Goal: Transaction & Acquisition: Book appointment/travel/reservation

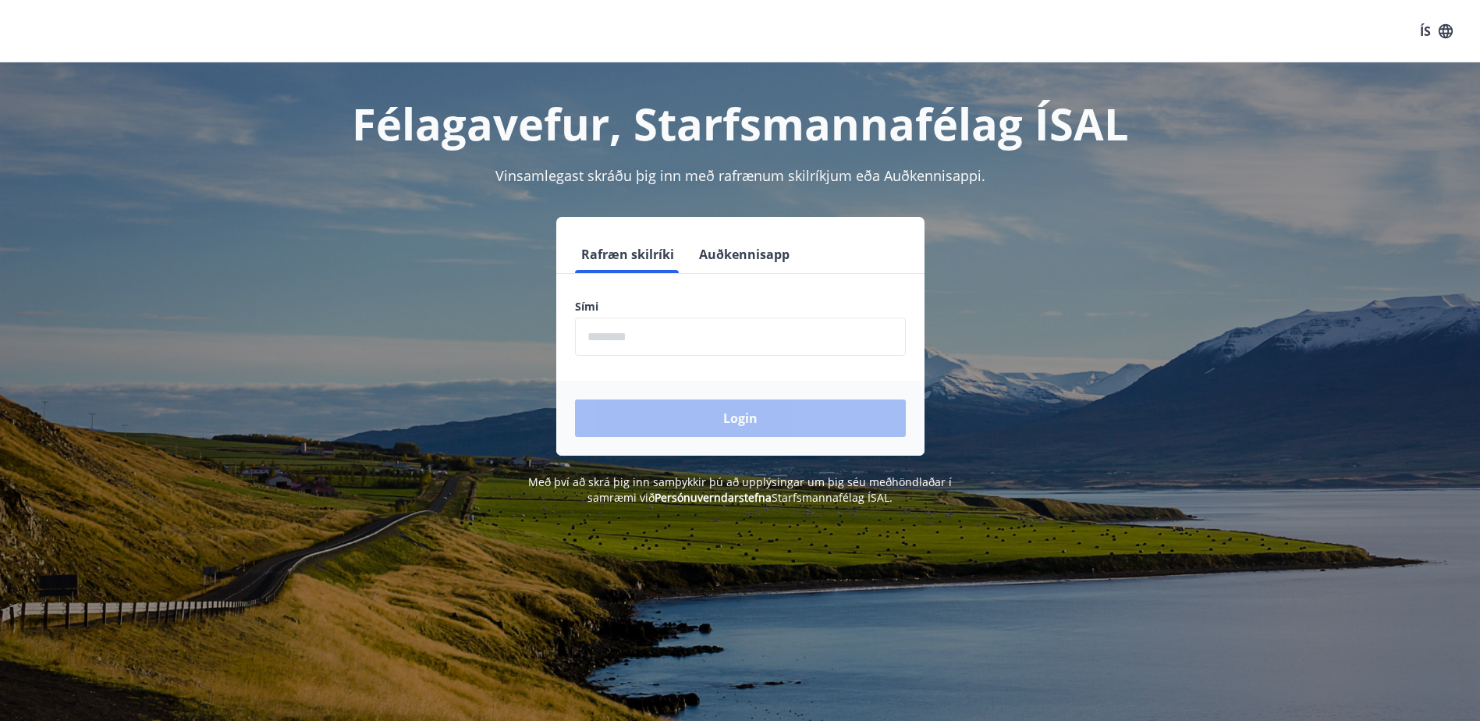
click at [736, 333] on input "phone" at bounding box center [740, 337] width 331 height 38
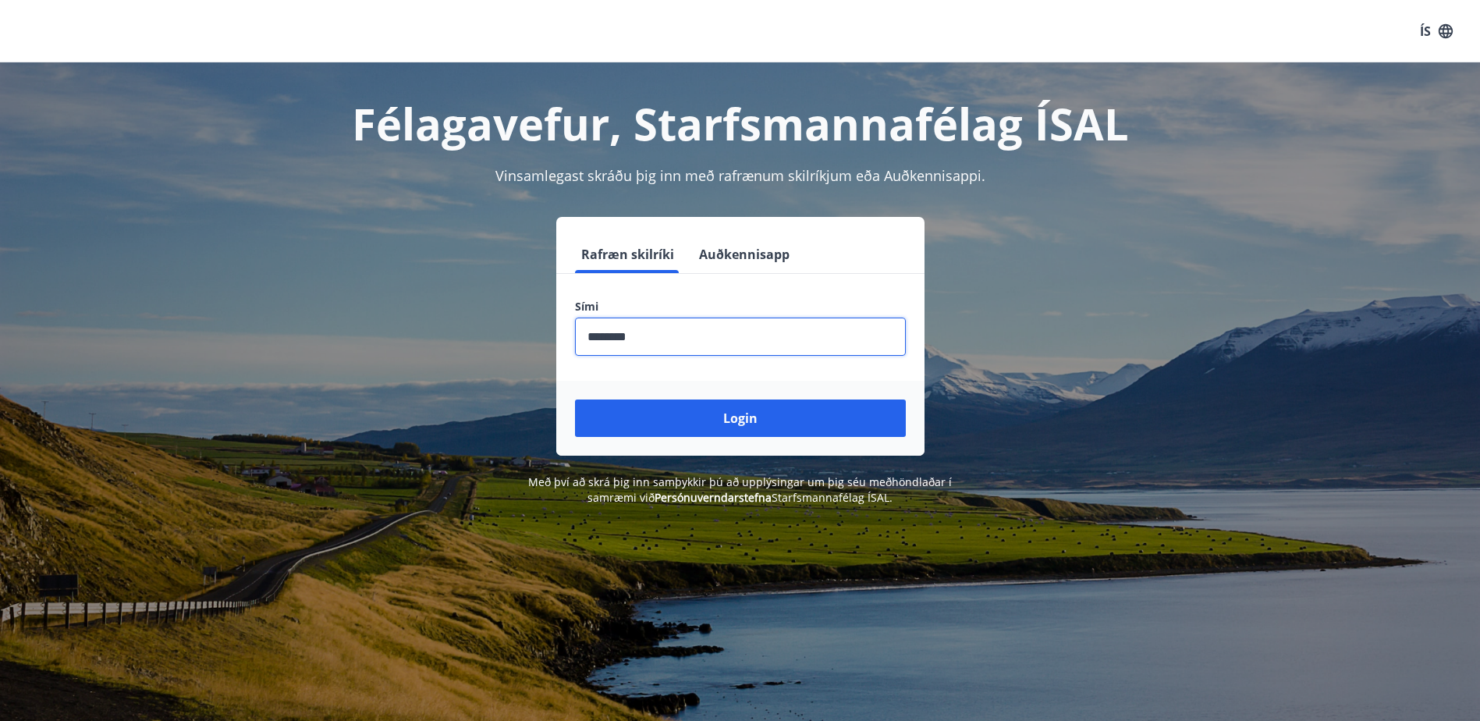
type input "********"
click at [575, 399] on button "Login" at bounding box center [740, 417] width 331 height 37
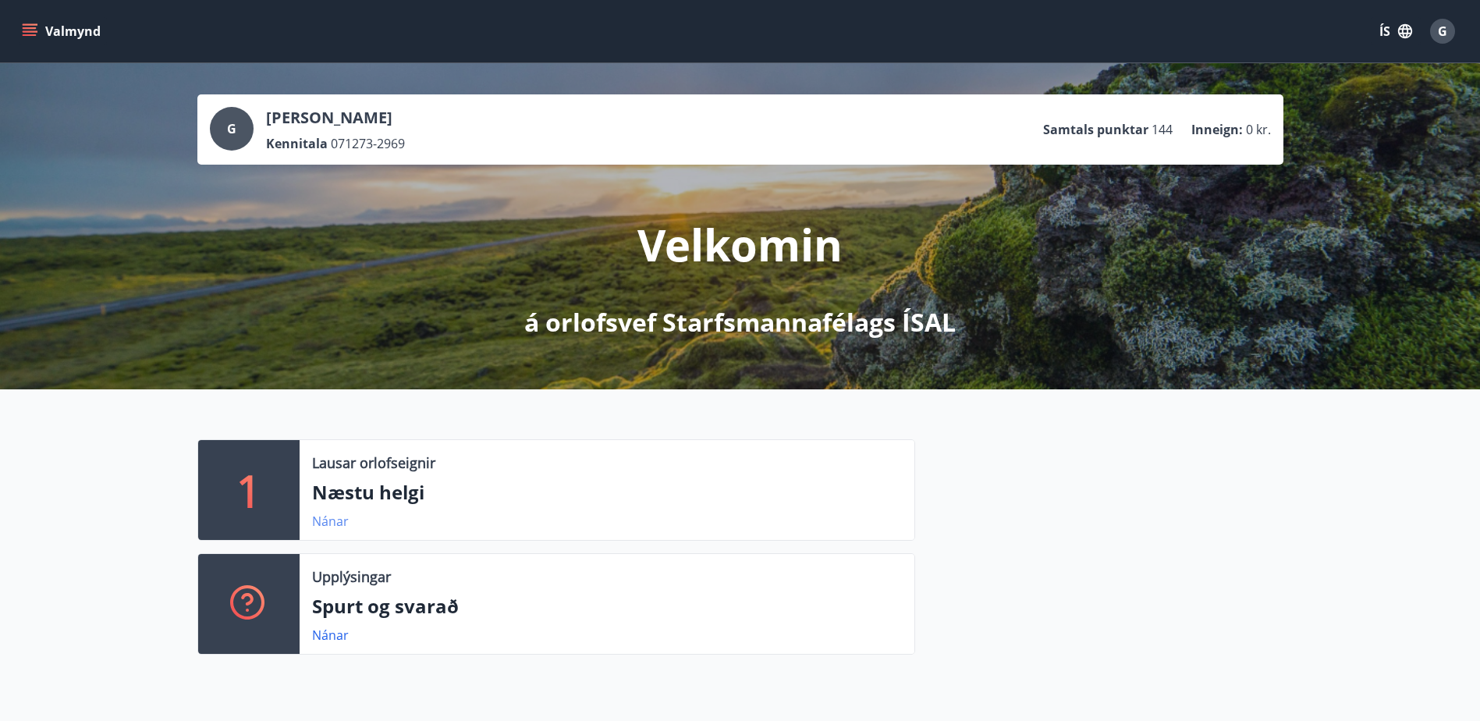
click at [331, 523] on link "Nánar" at bounding box center [330, 521] width 37 height 17
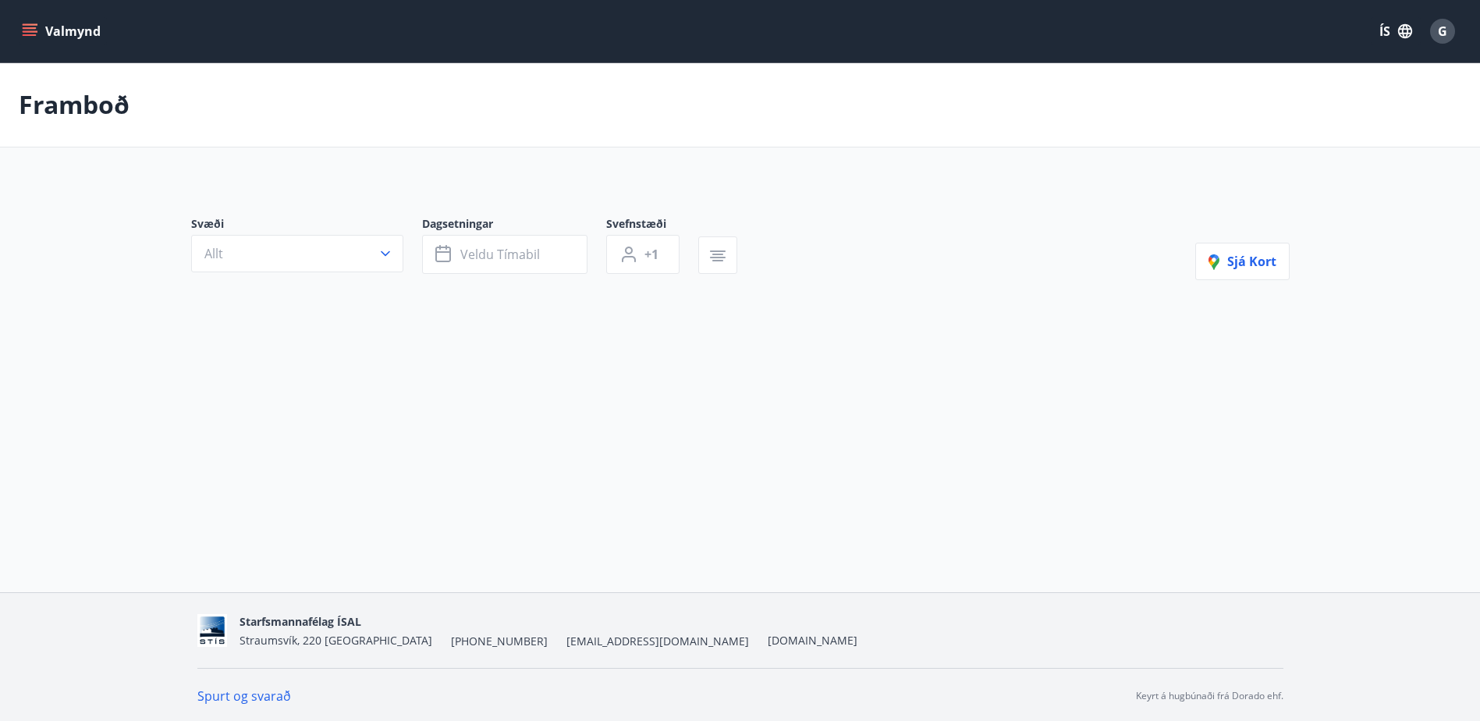
type input "*"
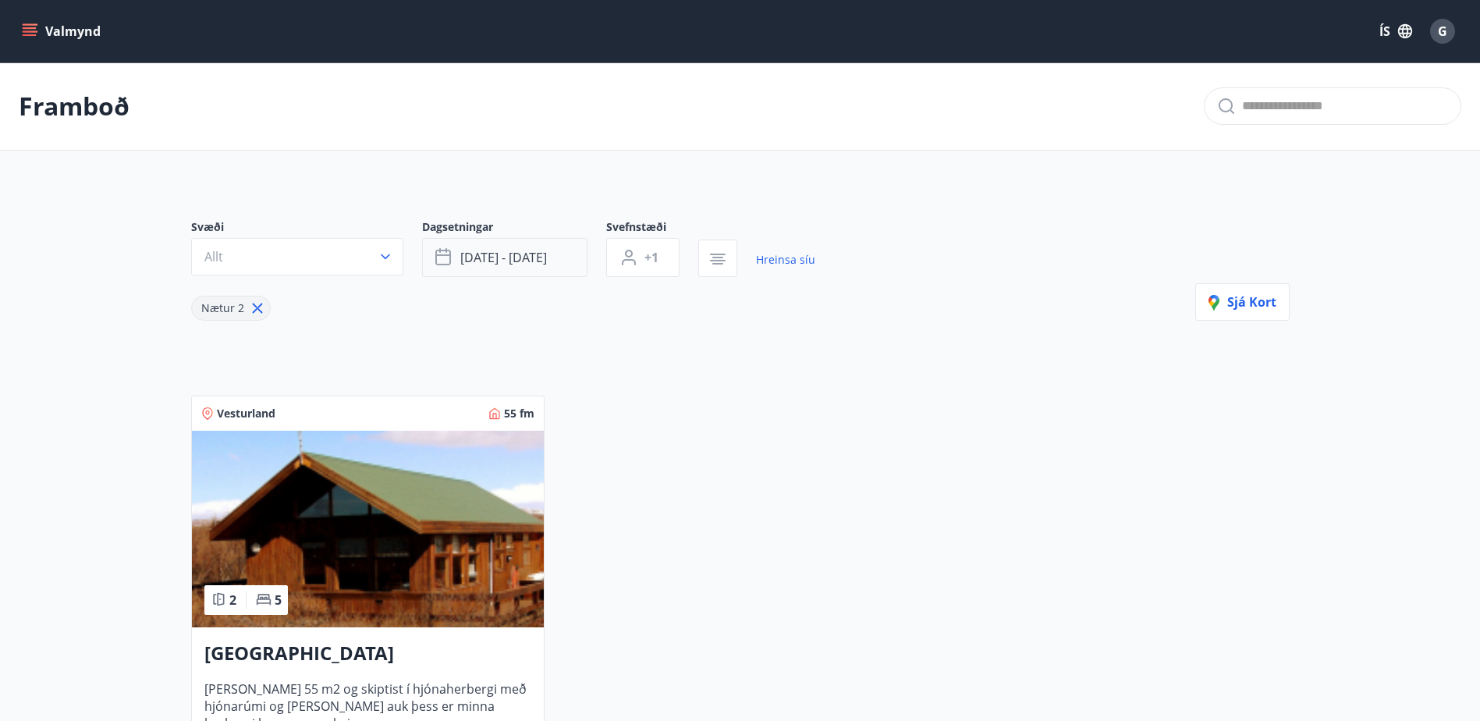
click at [560, 258] on button "sep 19 - sep 22" at bounding box center [504, 257] width 165 height 39
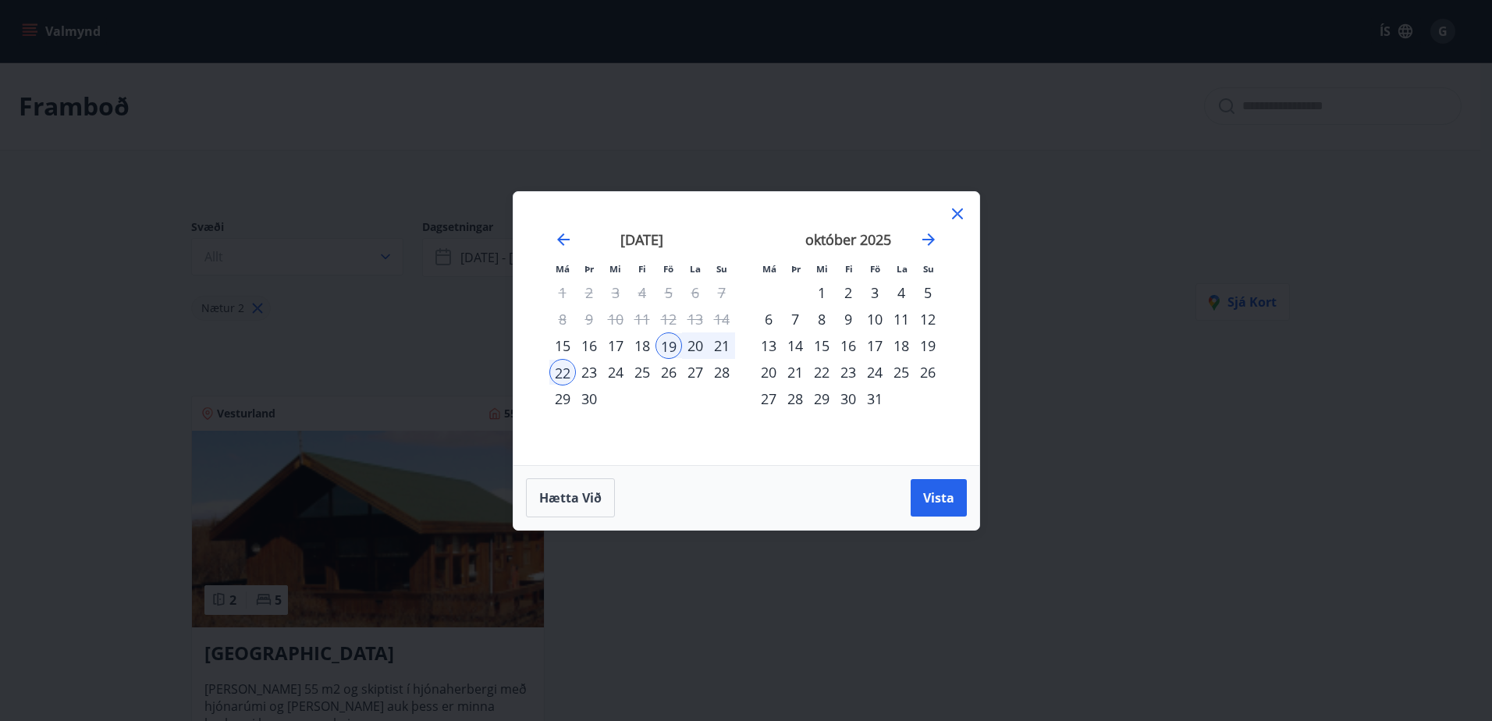
click at [876, 318] on div "10" at bounding box center [874, 319] width 27 height 27
click at [926, 318] on div "12" at bounding box center [927, 319] width 27 height 27
click at [932, 493] on span "Vista" at bounding box center [938, 497] width 31 height 17
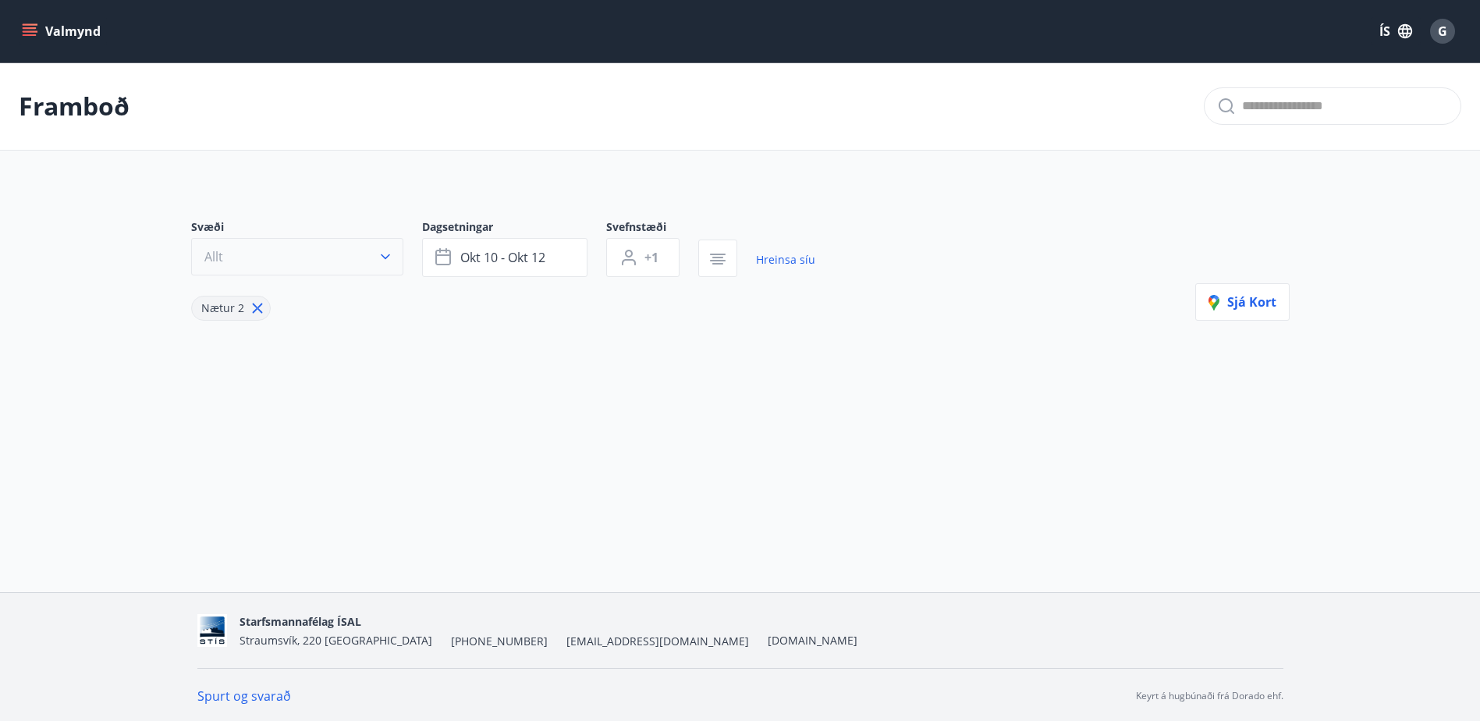
click at [383, 248] on button "Allt" at bounding box center [297, 256] width 212 height 37
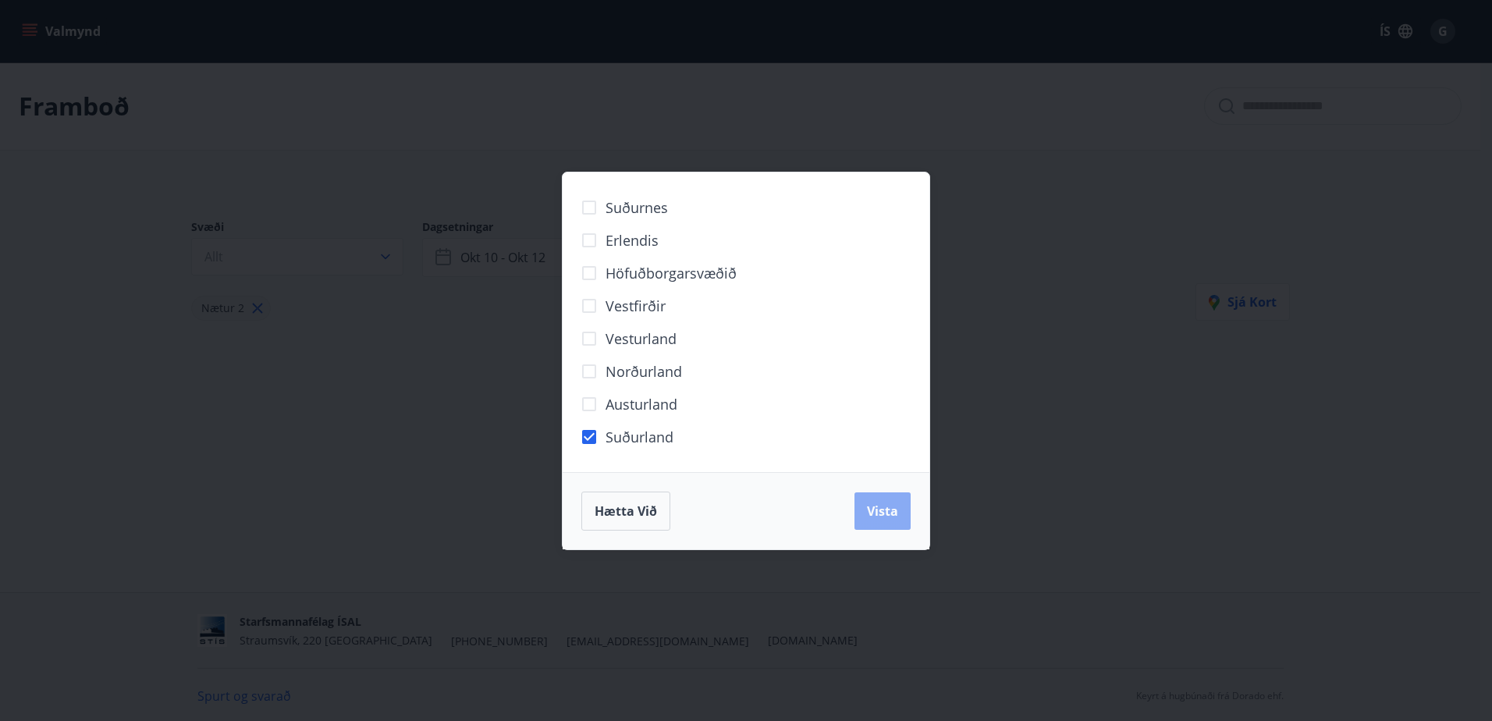
click at [890, 515] on span "Vista" at bounding box center [882, 510] width 31 height 17
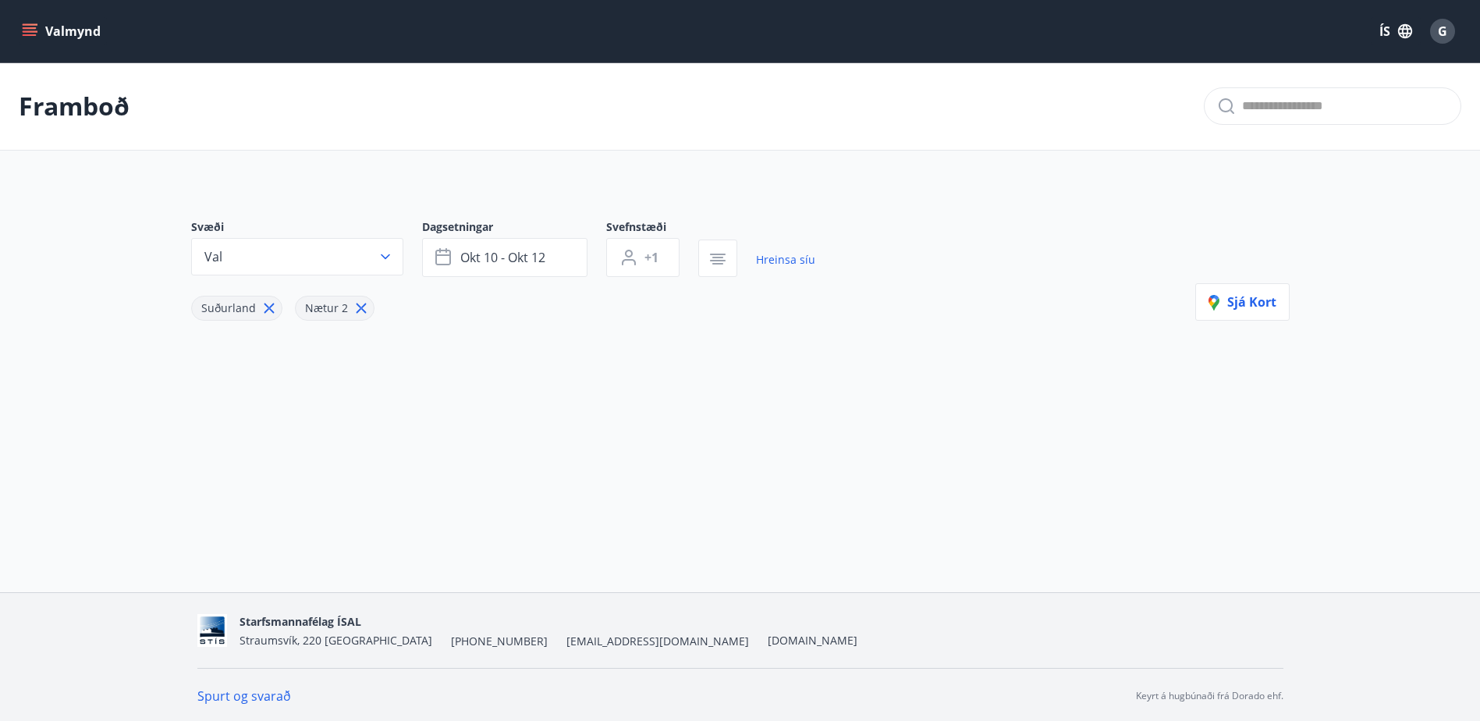
click at [27, 34] on icon "menu" at bounding box center [30, 35] width 14 height 2
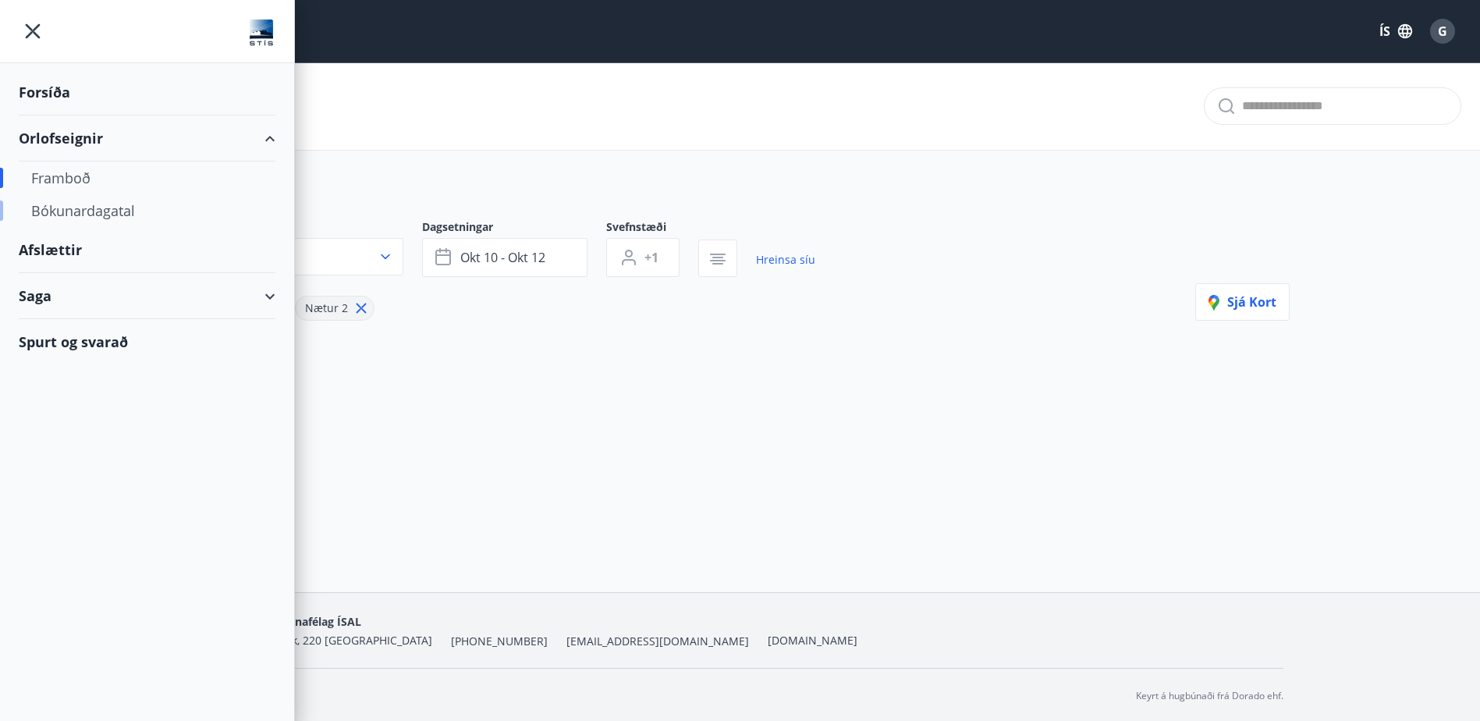
click at [76, 206] on div "Bókunardagatal" at bounding box center [147, 210] width 232 height 33
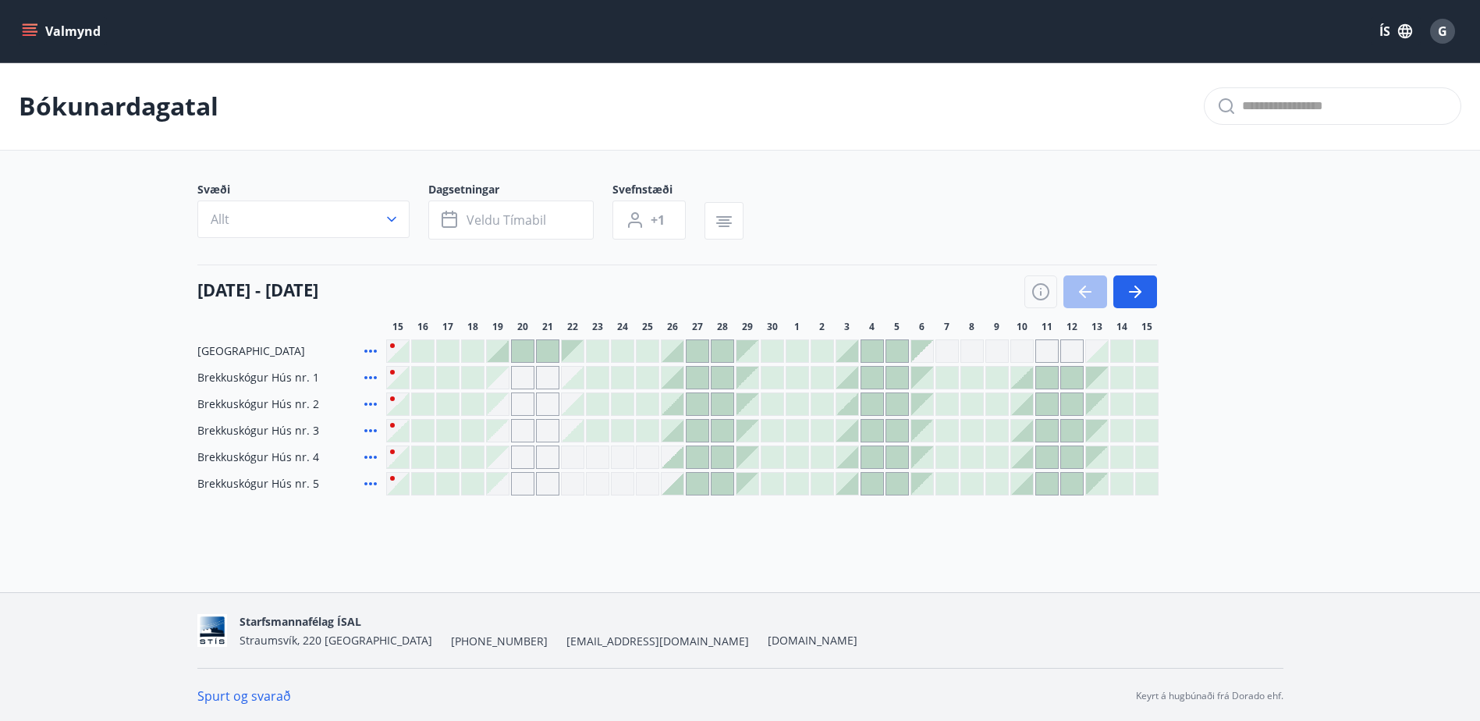
click at [1048, 467] on div at bounding box center [1047, 457] width 22 height 22
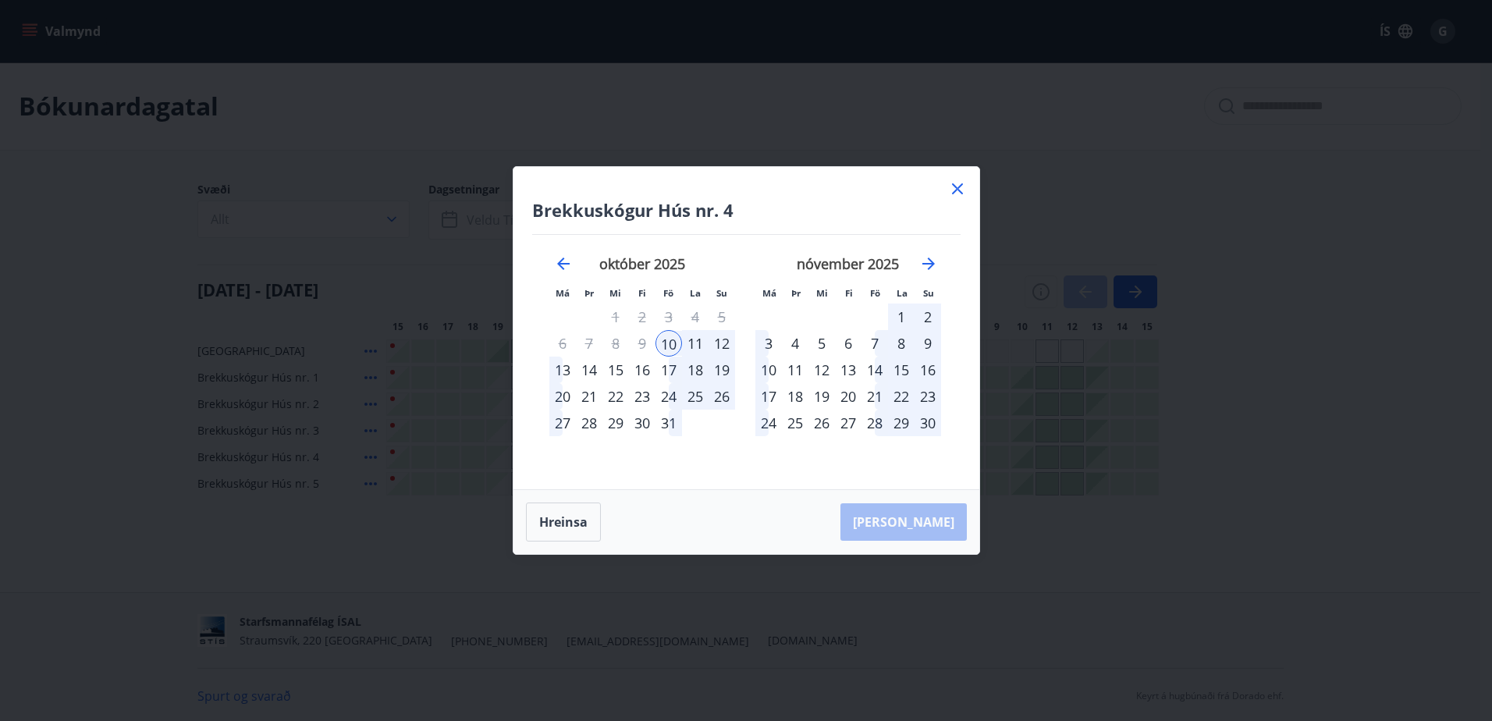
click at [692, 340] on div "11" at bounding box center [695, 343] width 27 height 27
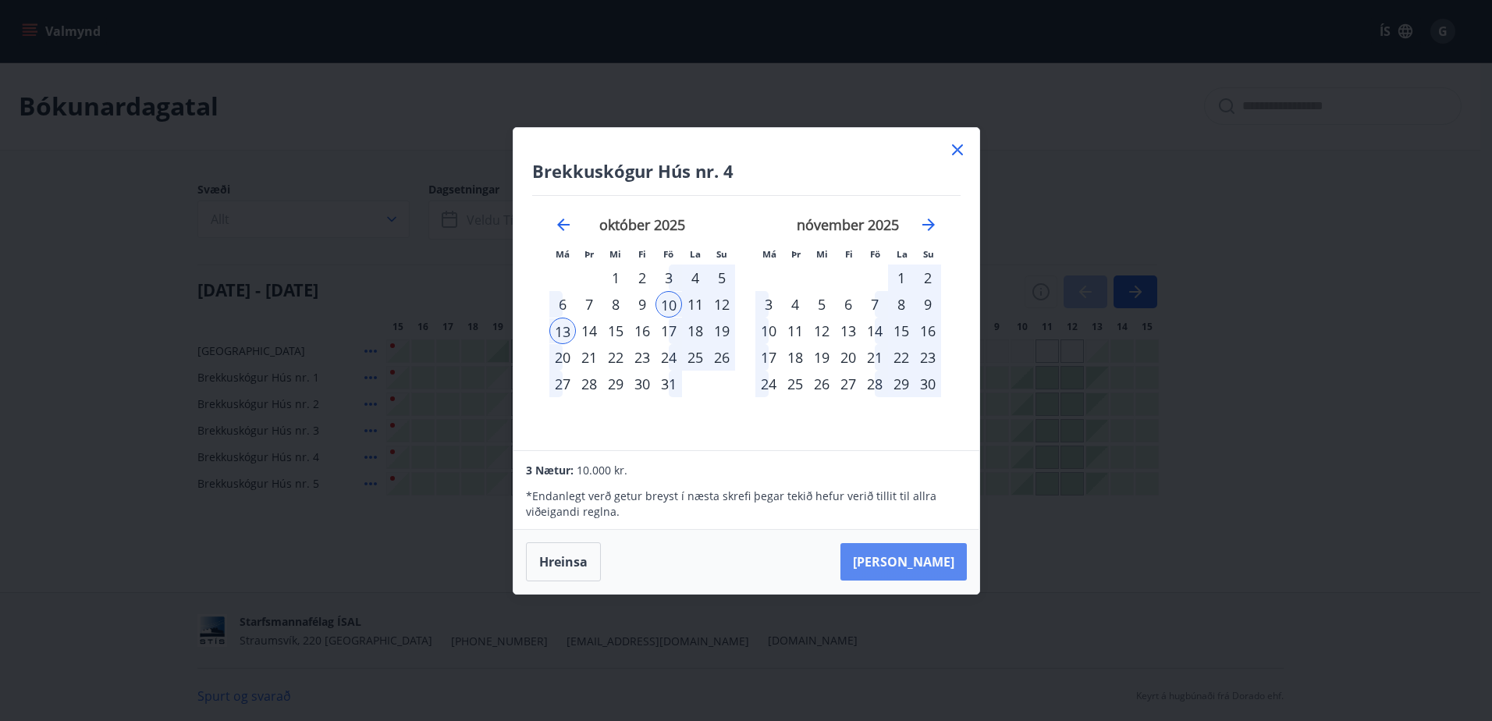
click at [924, 574] on button "Taka Frá" at bounding box center [903, 561] width 126 height 37
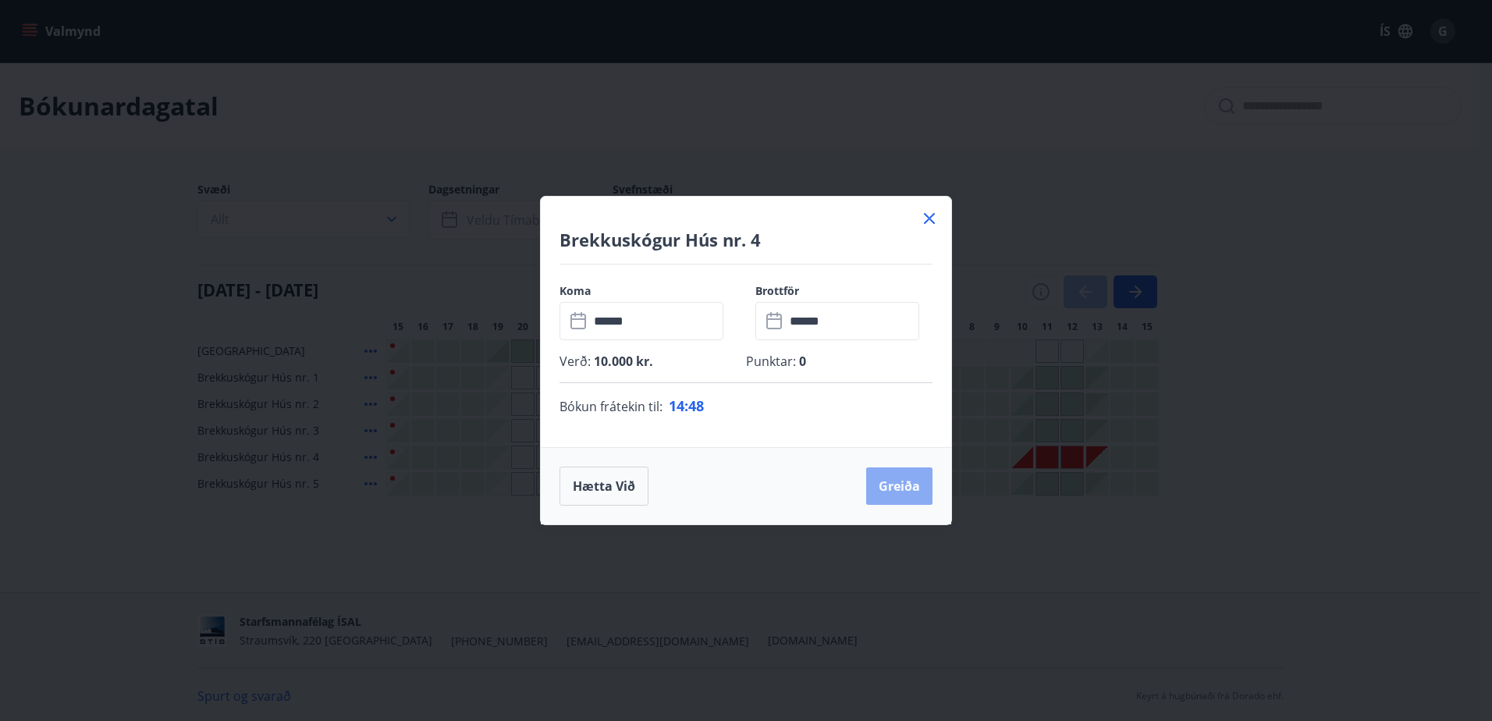
click at [894, 492] on button "Greiða" at bounding box center [899, 485] width 66 height 37
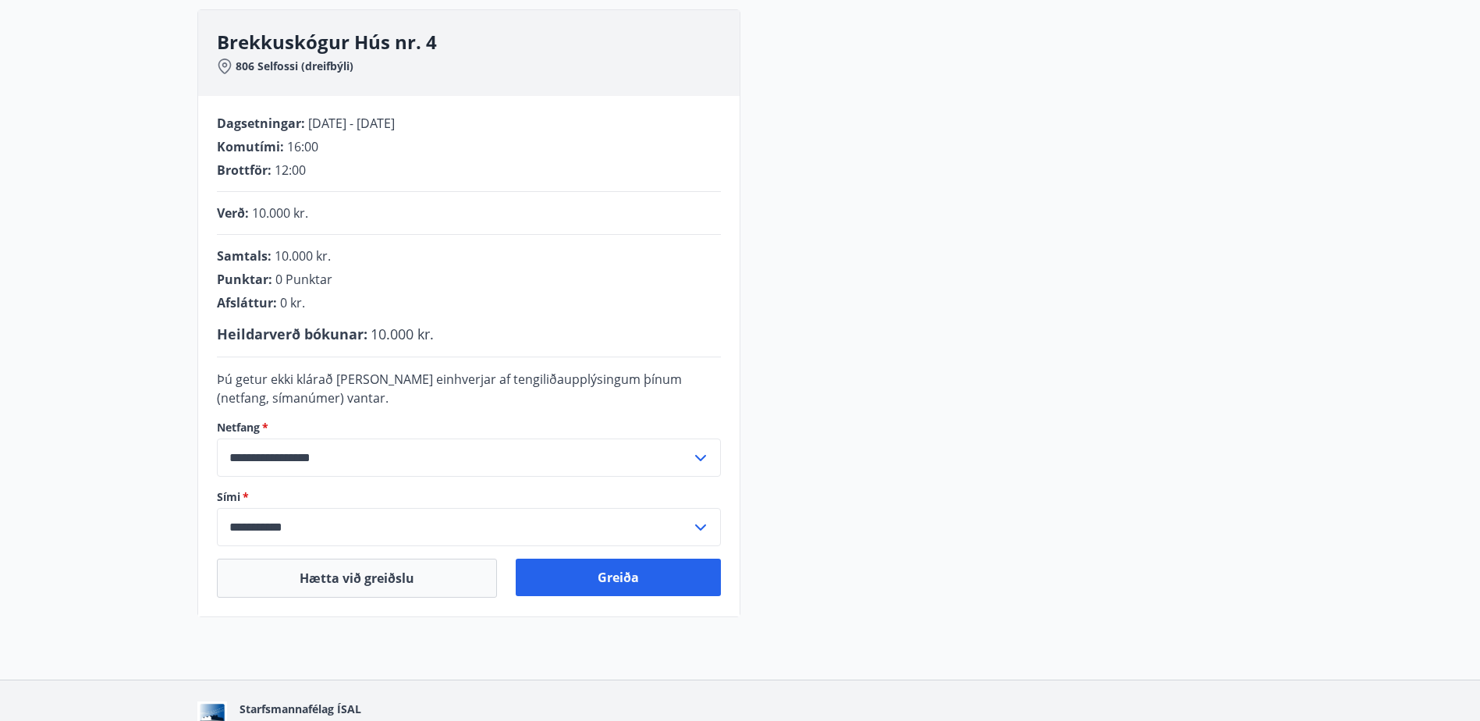
scroll to position [311, 0]
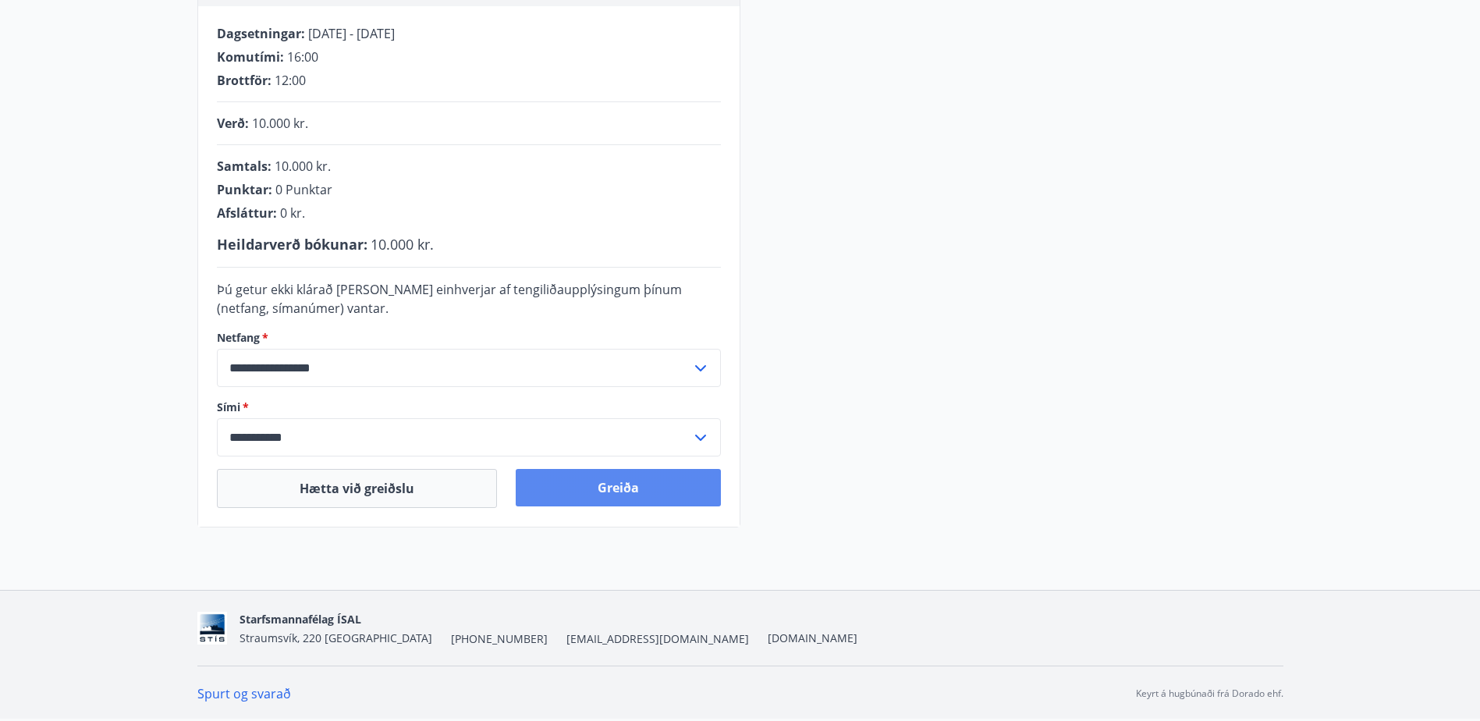
click at [630, 485] on button "Greiða" at bounding box center [618, 487] width 205 height 37
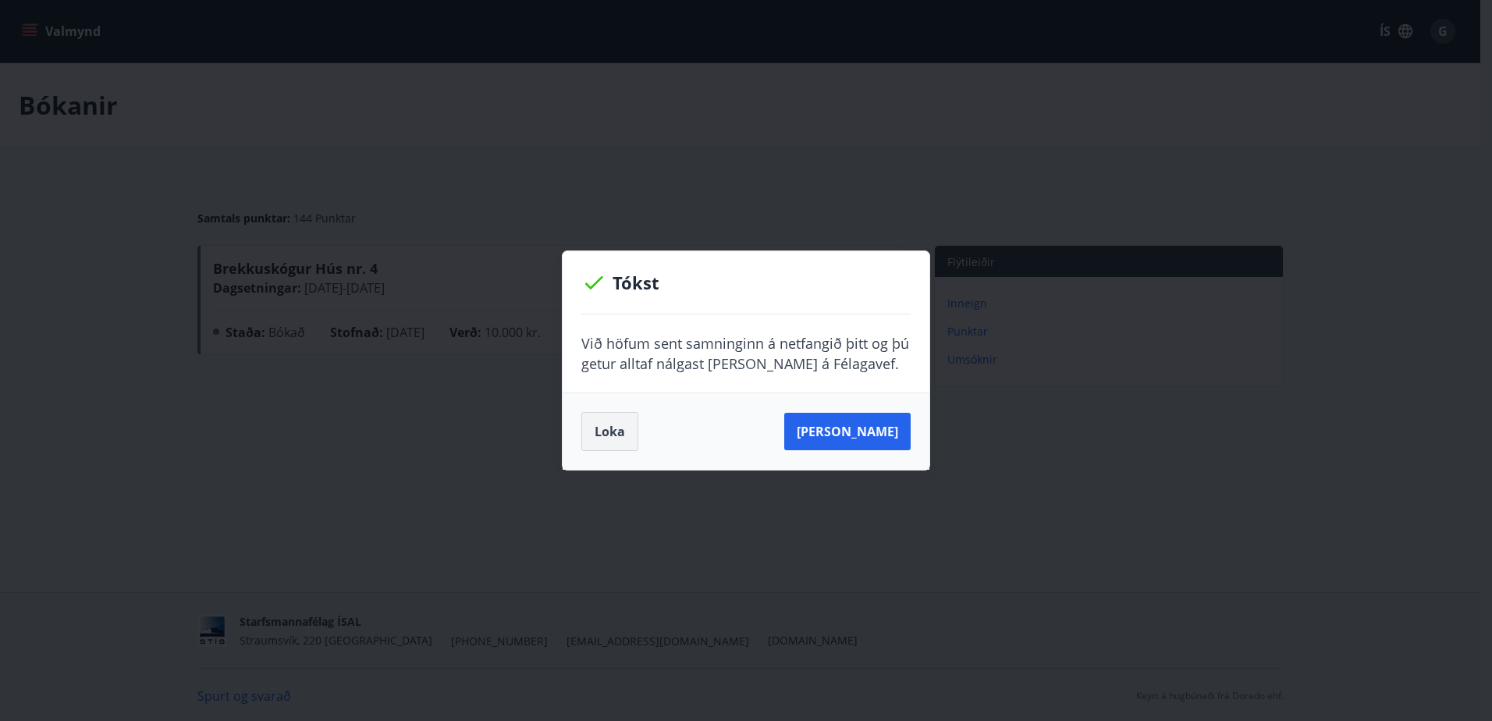
click at [598, 446] on button "Loka" at bounding box center [609, 431] width 57 height 39
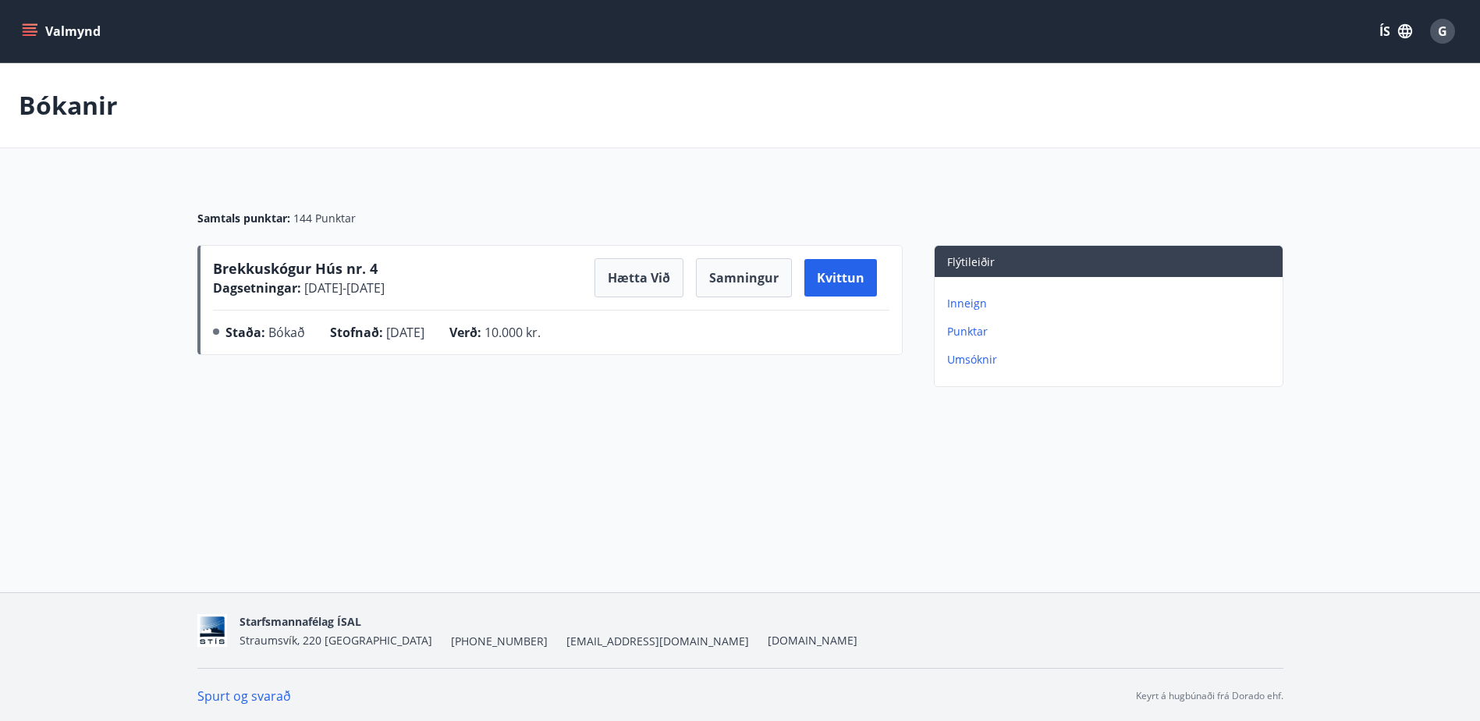
click at [27, 40] on button "Valmynd" at bounding box center [63, 31] width 88 height 28
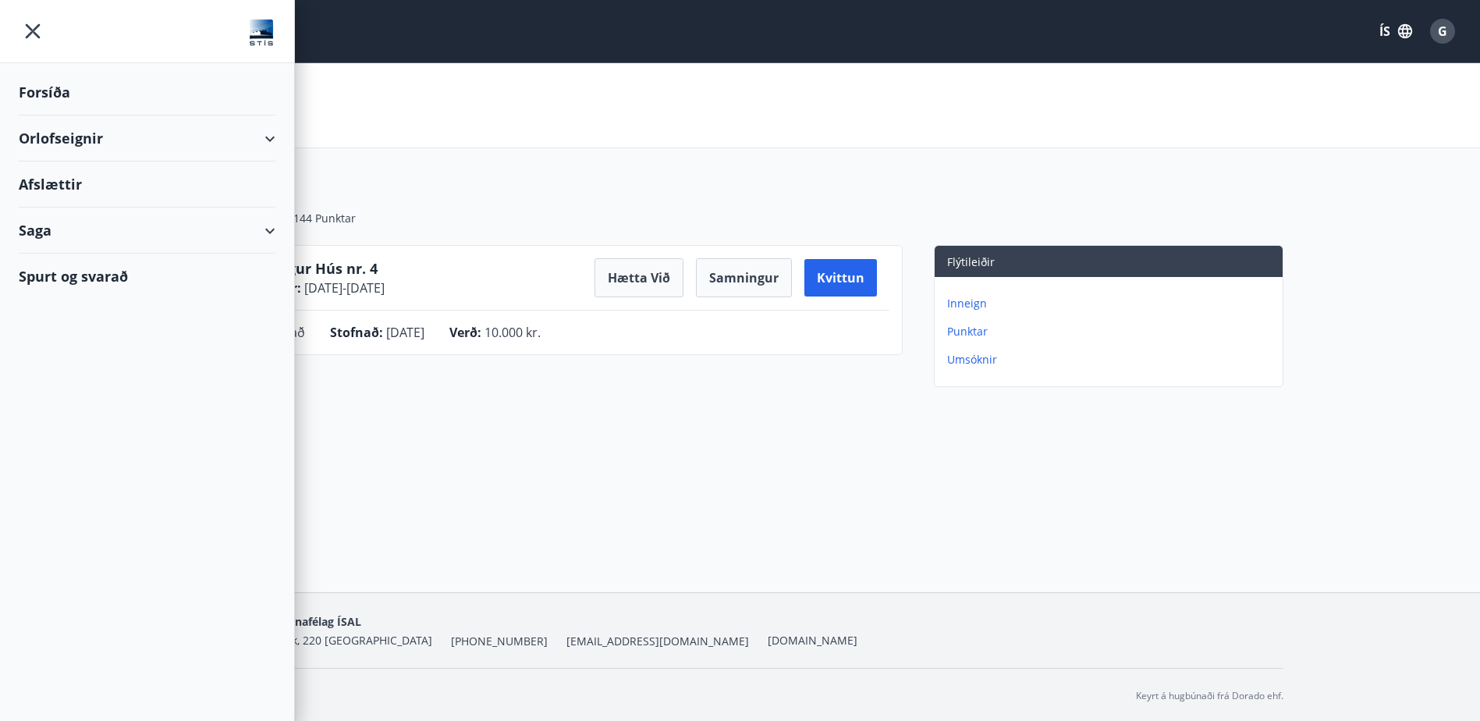
click at [271, 133] on div "Orlofseignir" at bounding box center [147, 138] width 257 height 46
click at [115, 212] on div "Bókunardagatal" at bounding box center [147, 210] width 232 height 33
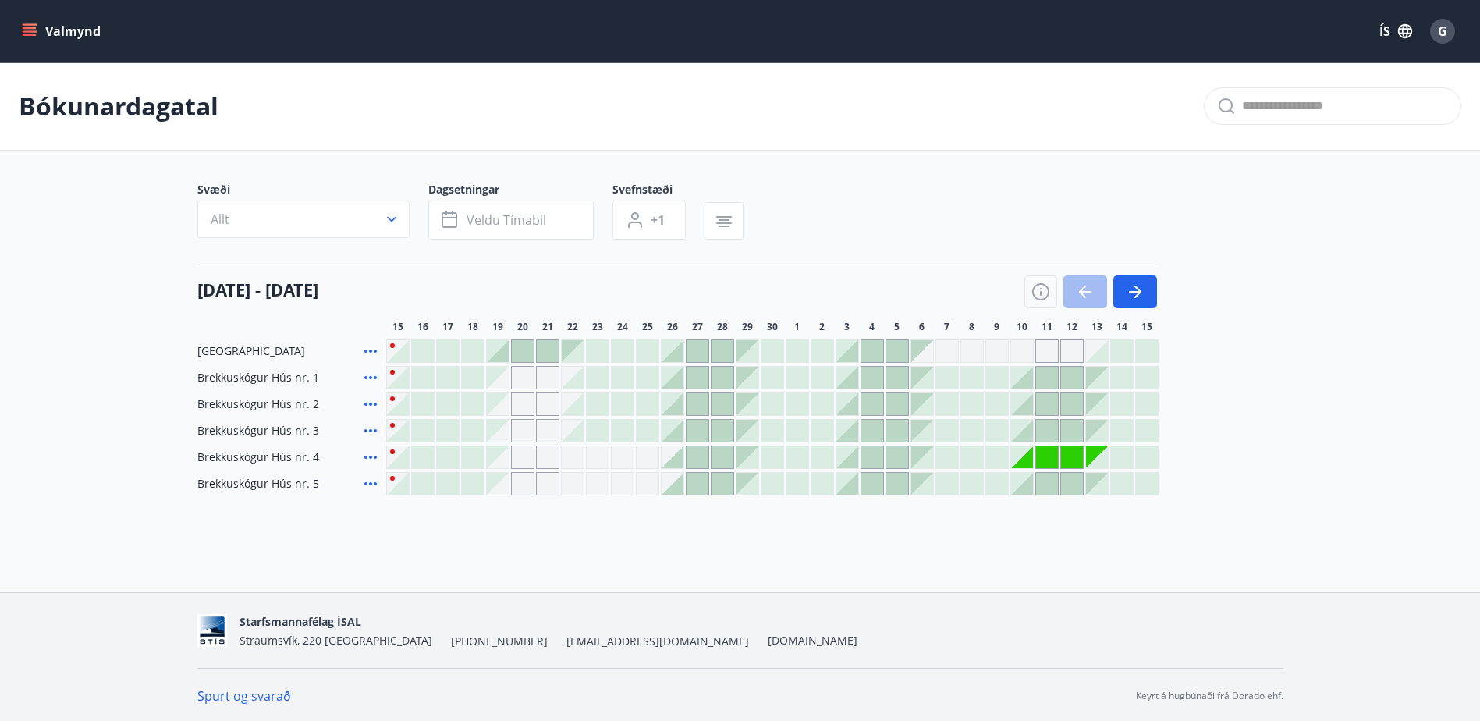
click at [1028, 484] on div at bounding box center [1022, 484] width 22 height 22
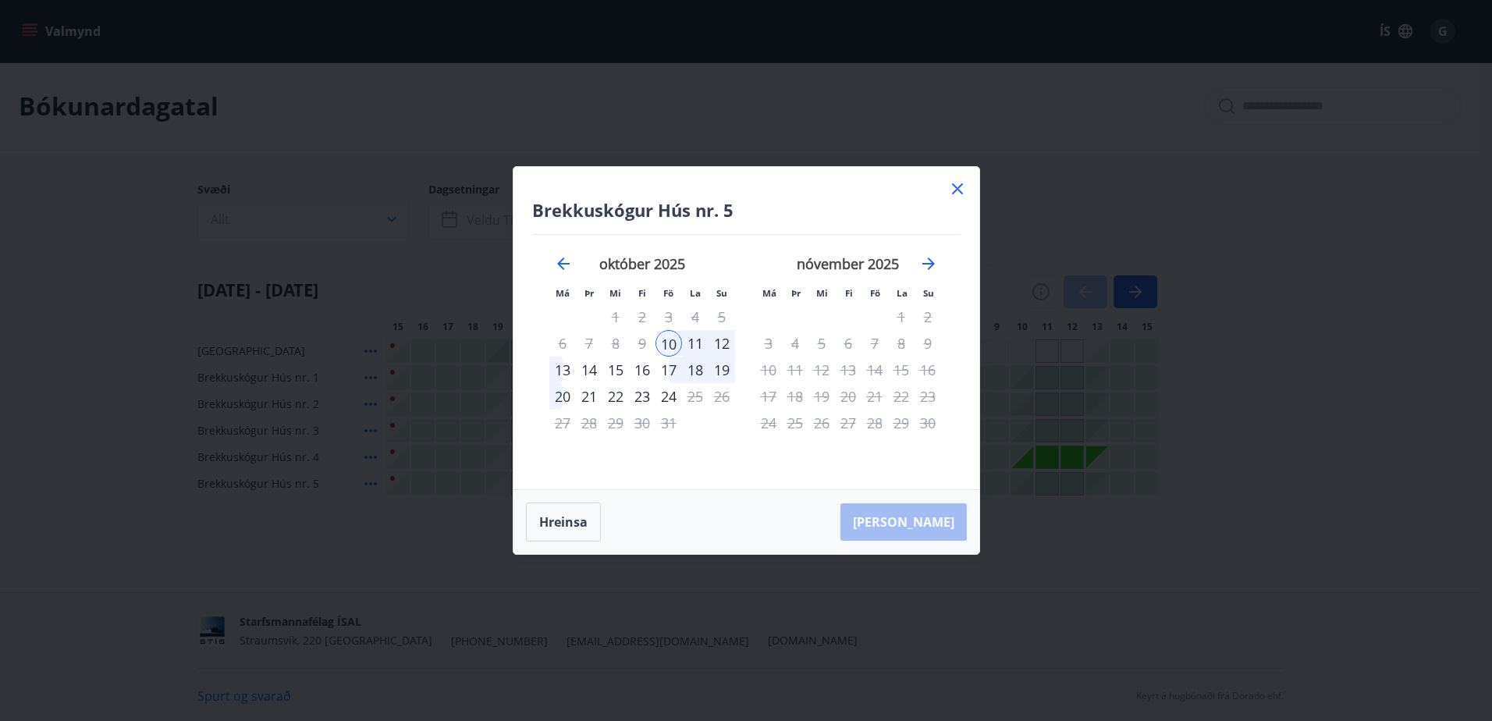
click at [564, 368] on div "13" at bounding box center [562, 370] width 27 height 27
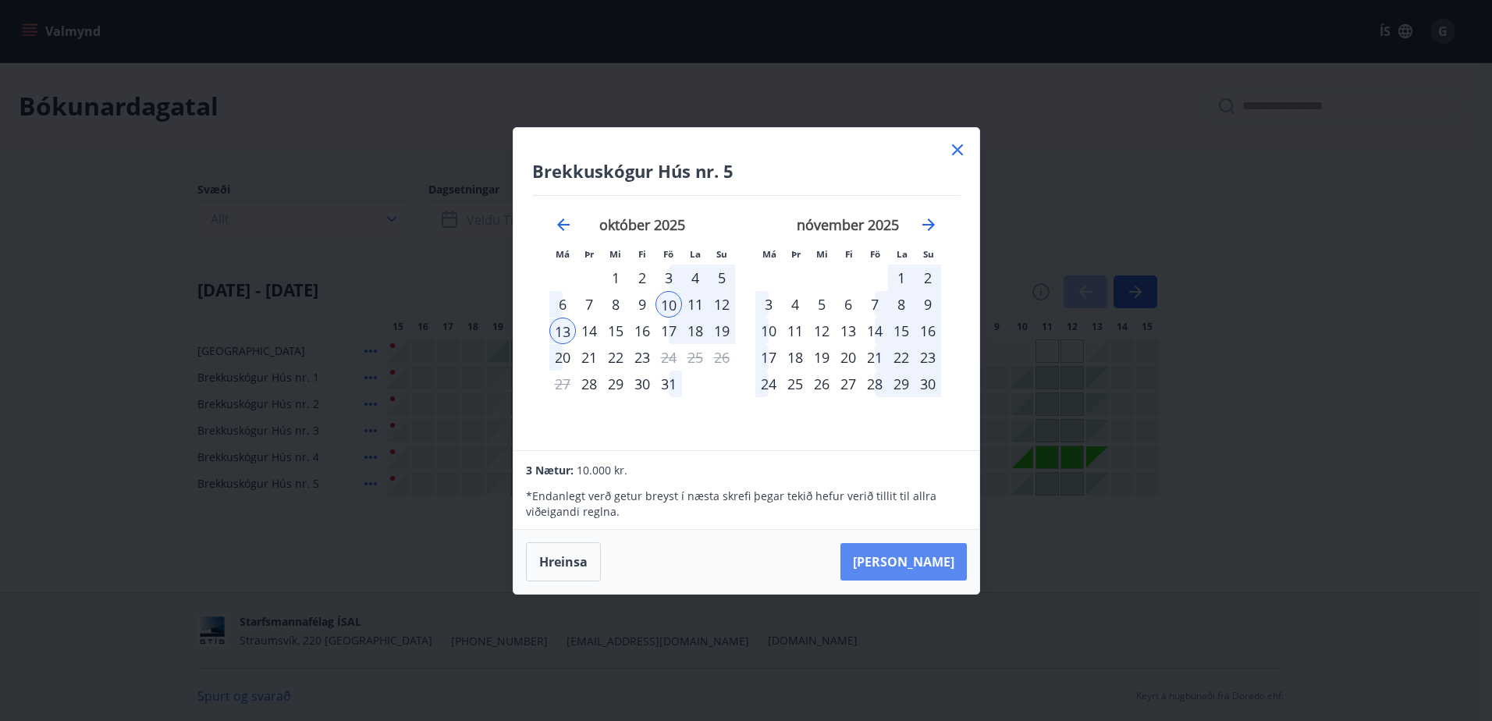
click at [935, 560] on button "Taka Frá" at bounding box center [903, 561] width 126 height 37
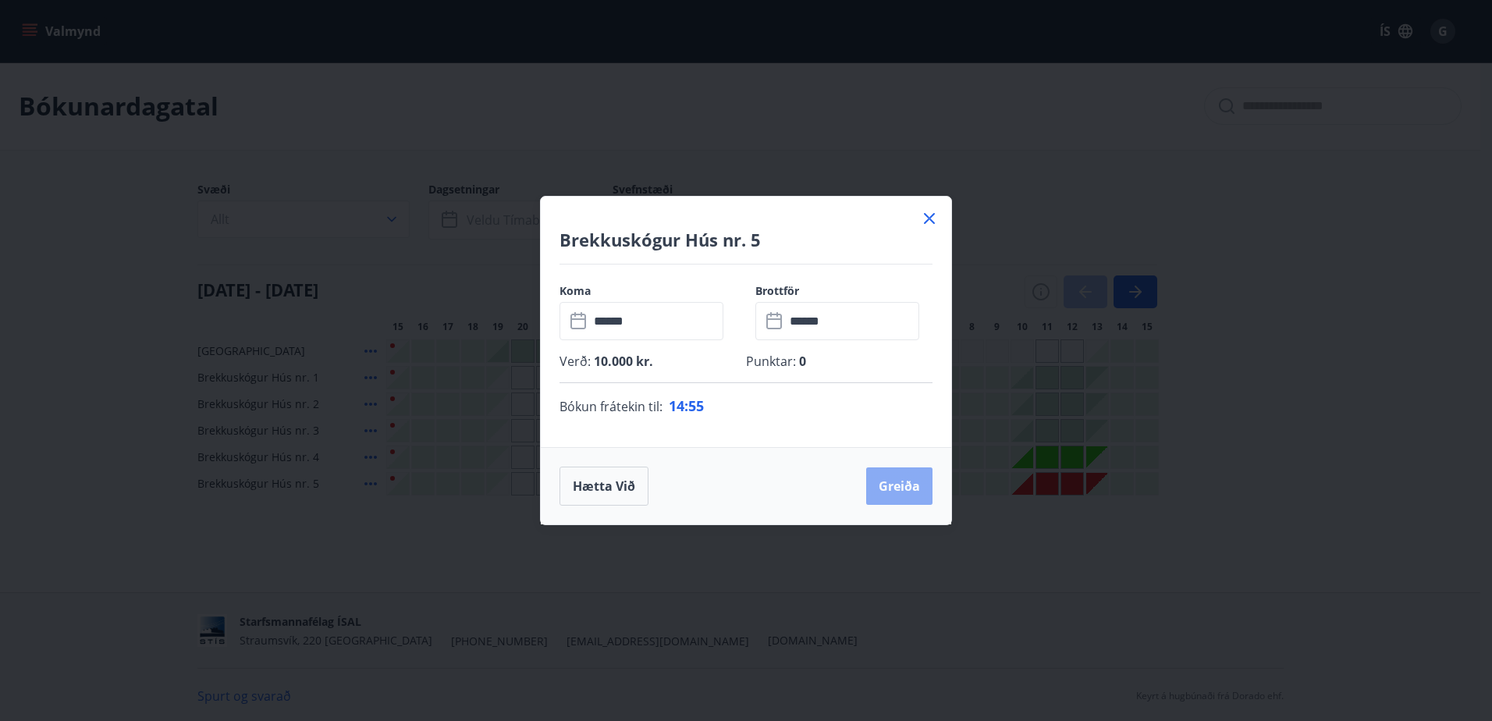
click at [897, 484] on button "Greiða" at bounding box center [899, 485] width 66 height 37
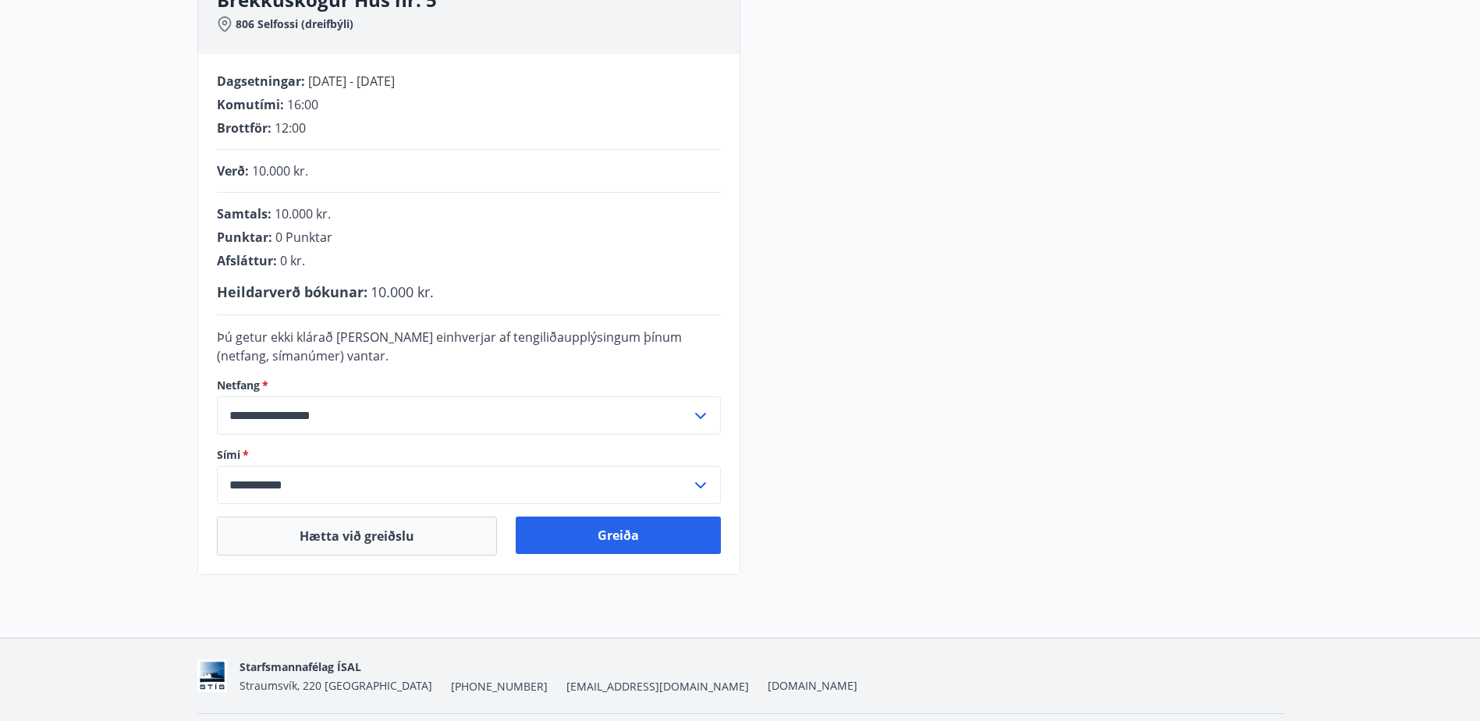
scroll to position [311, 0]
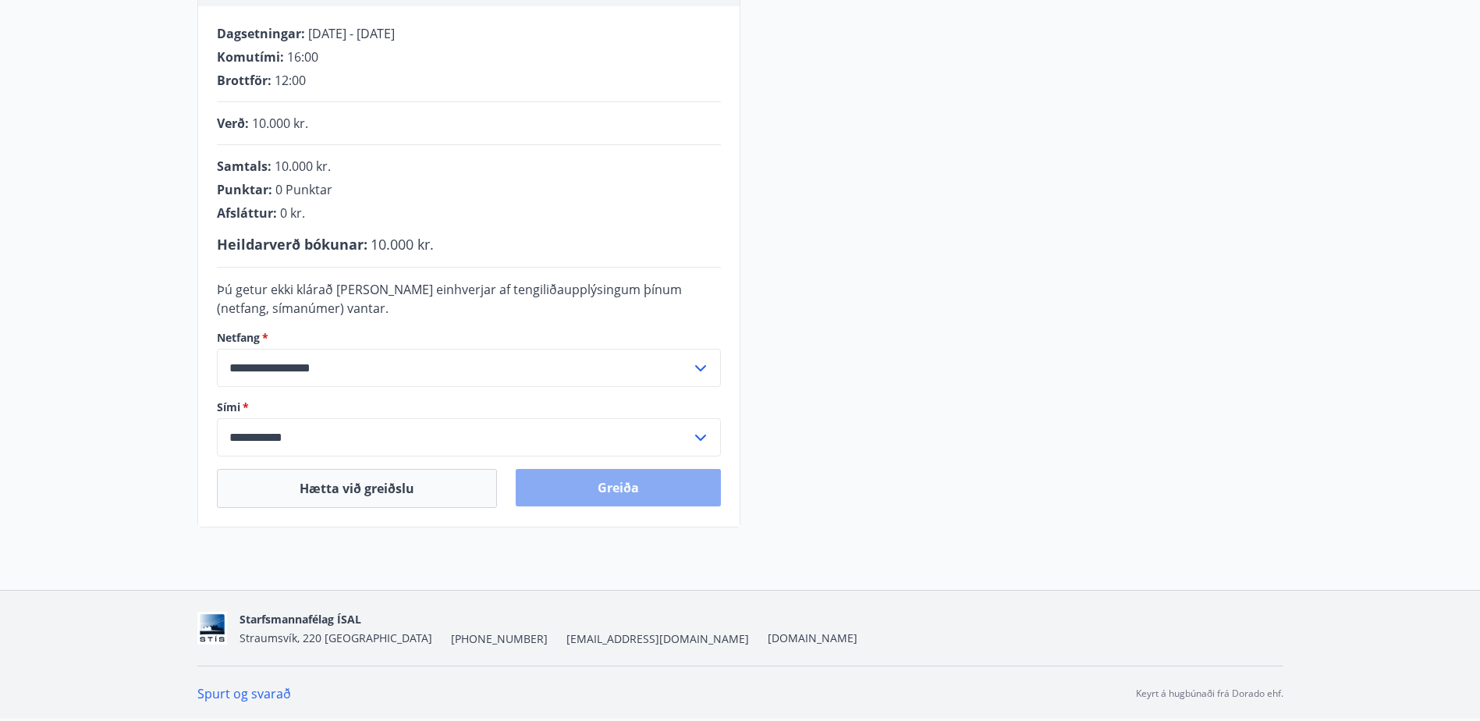
click at [621, 496] on button "Greiða" at bounding box center [618, 487] width 205 height 37
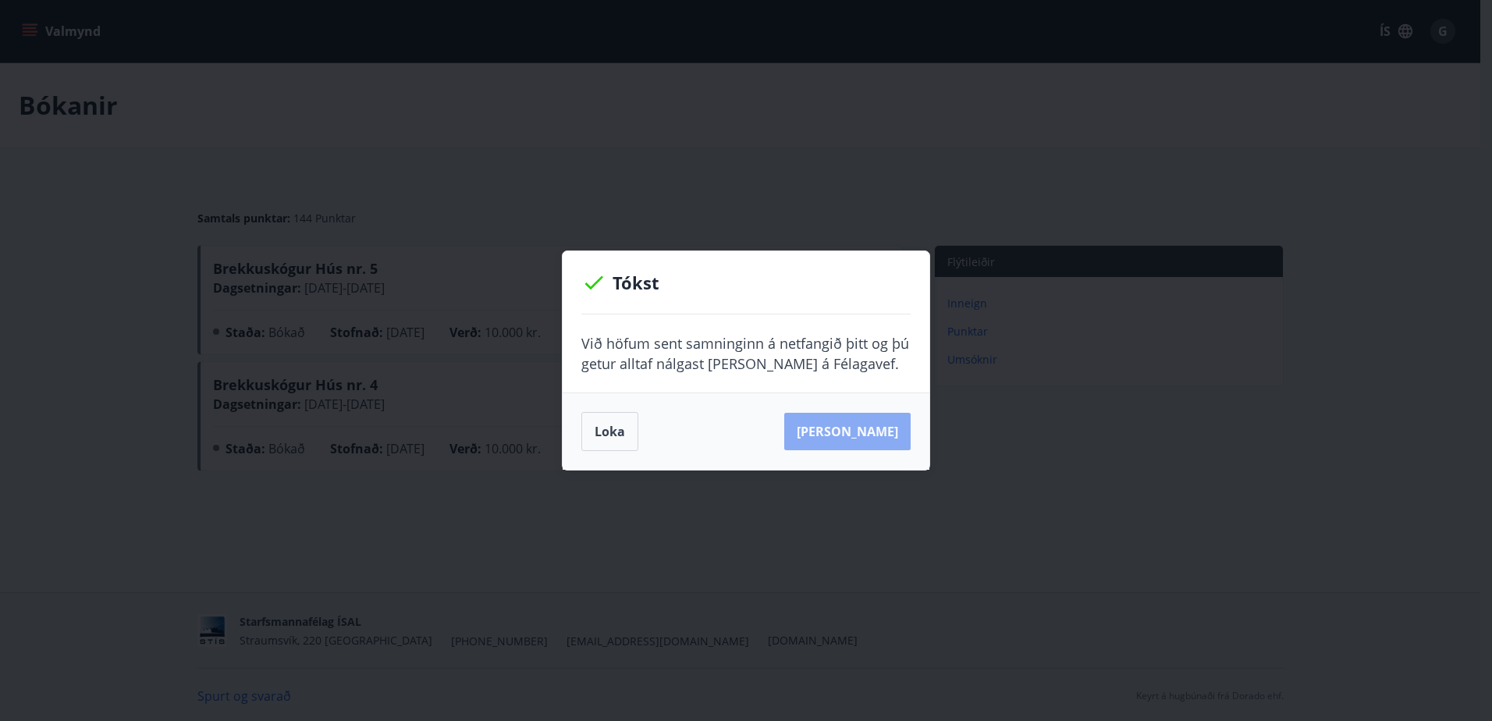
click at [874, 443] on button "[PERSON_NAME]" at bounding box center [847, 431] width 126 height 37
click at [611, 442] on button "Loka" at bounding box center [609, 431] width 57 height 39
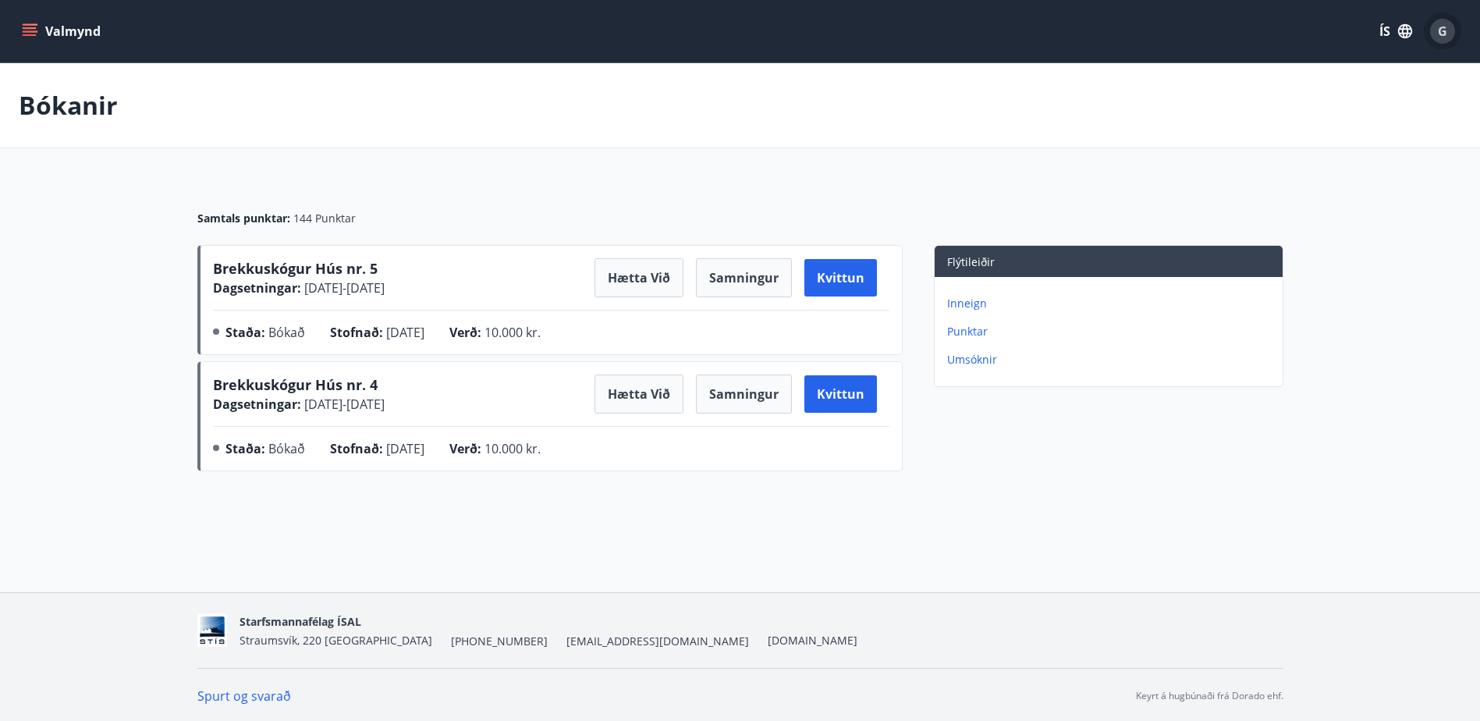
click at [1439, 33] on span "G" at bounding box center [1442, 31] width 9 height 17
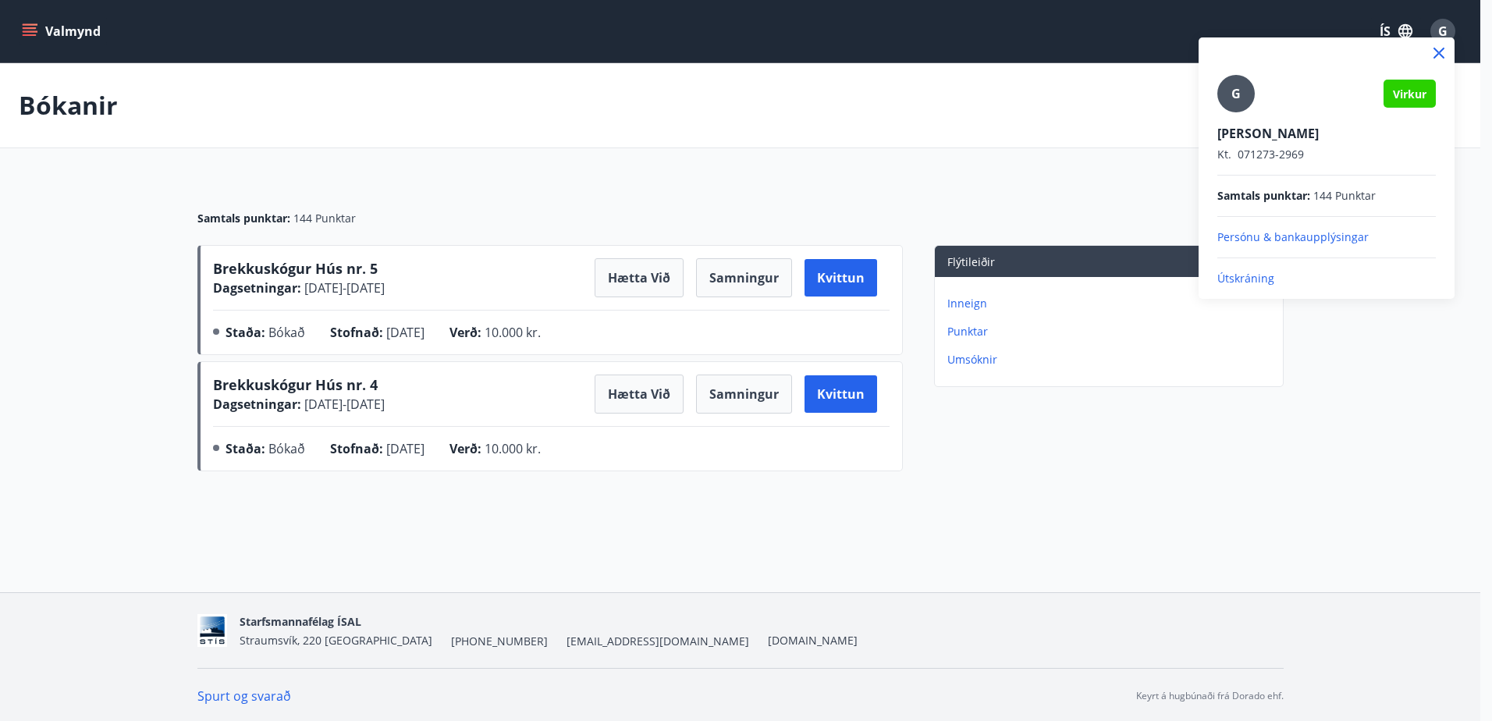
click at [1283, 236] on p "Persónu & bankaupplýsingar" at bounding box center [1326, 237] width 218 height 16
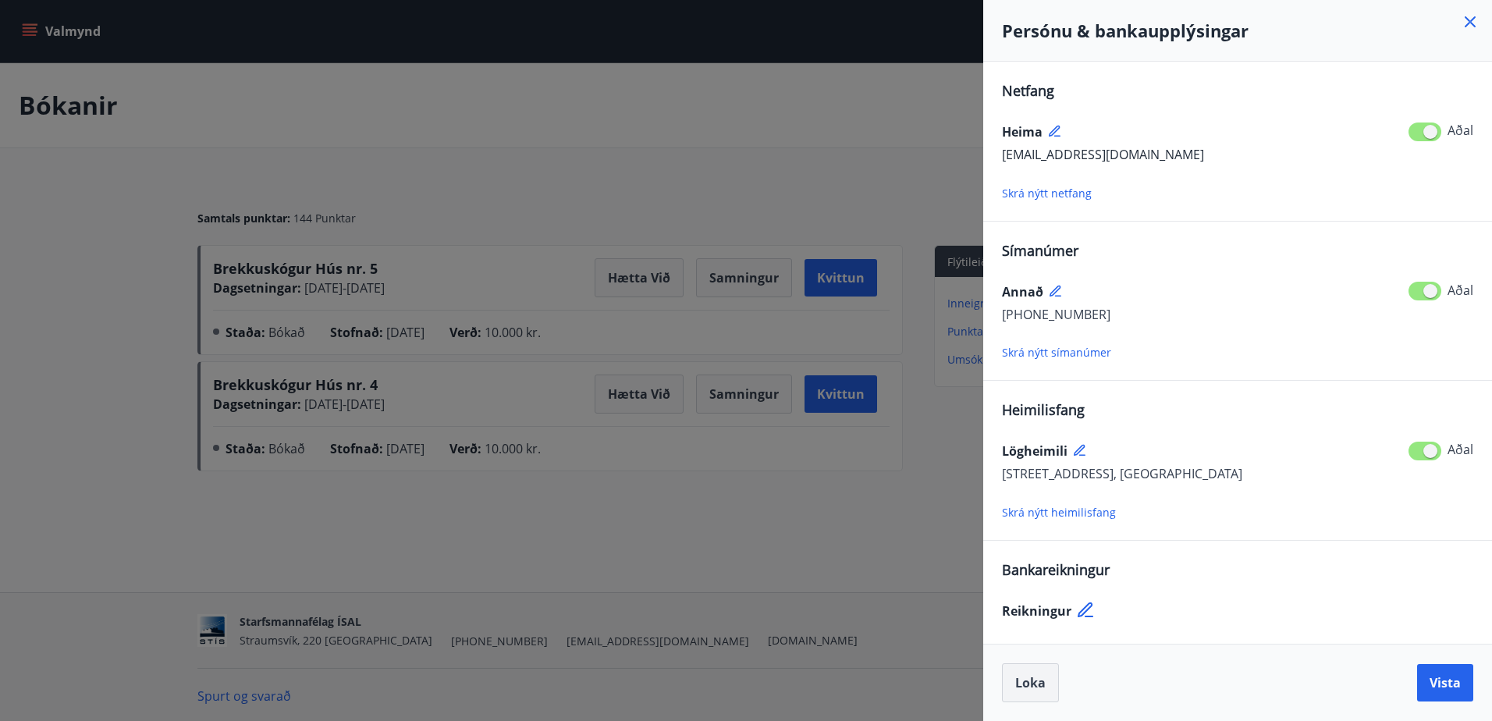
click at [1014, 690] on button "Loka" at bounding box center [1030, 682] width 57 height 39
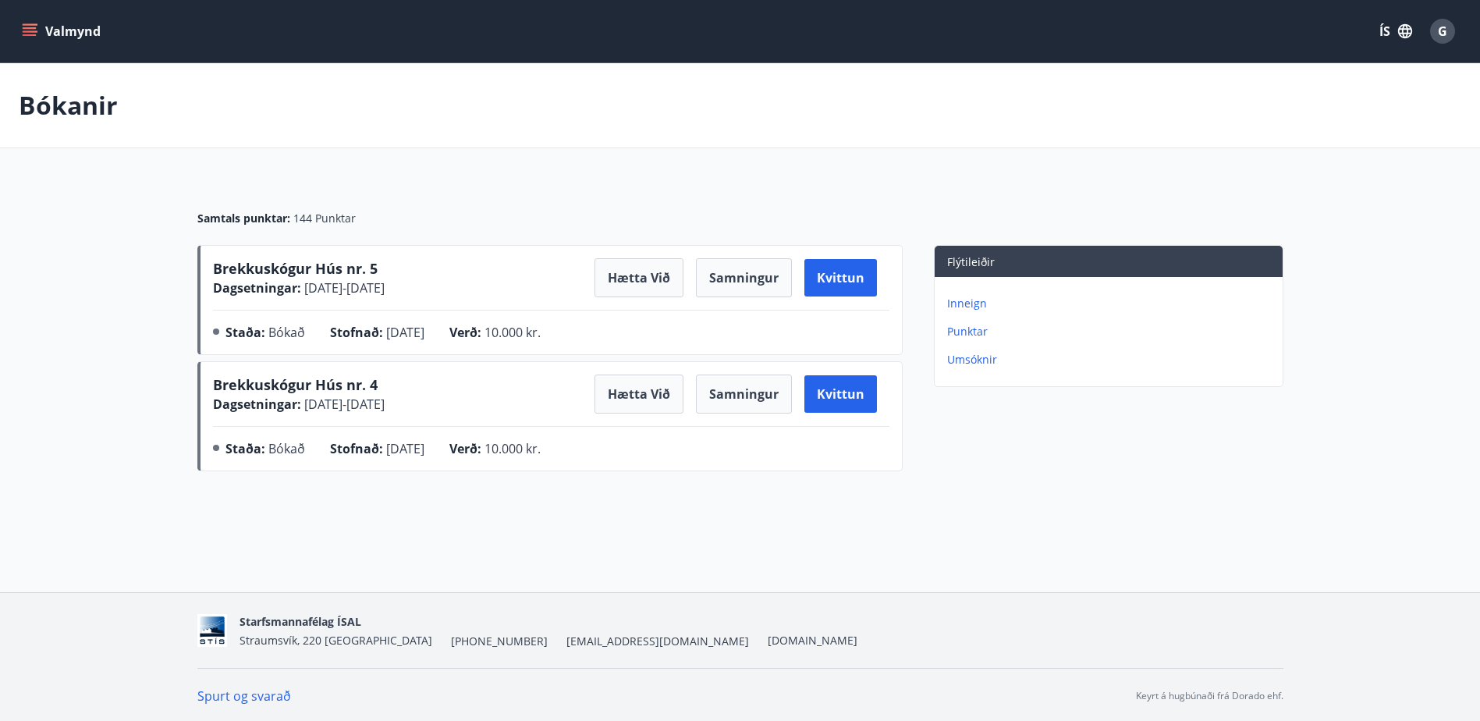
click at [1451, 28] on div "G" at bounding box center [1442, 31] width 25 height 25
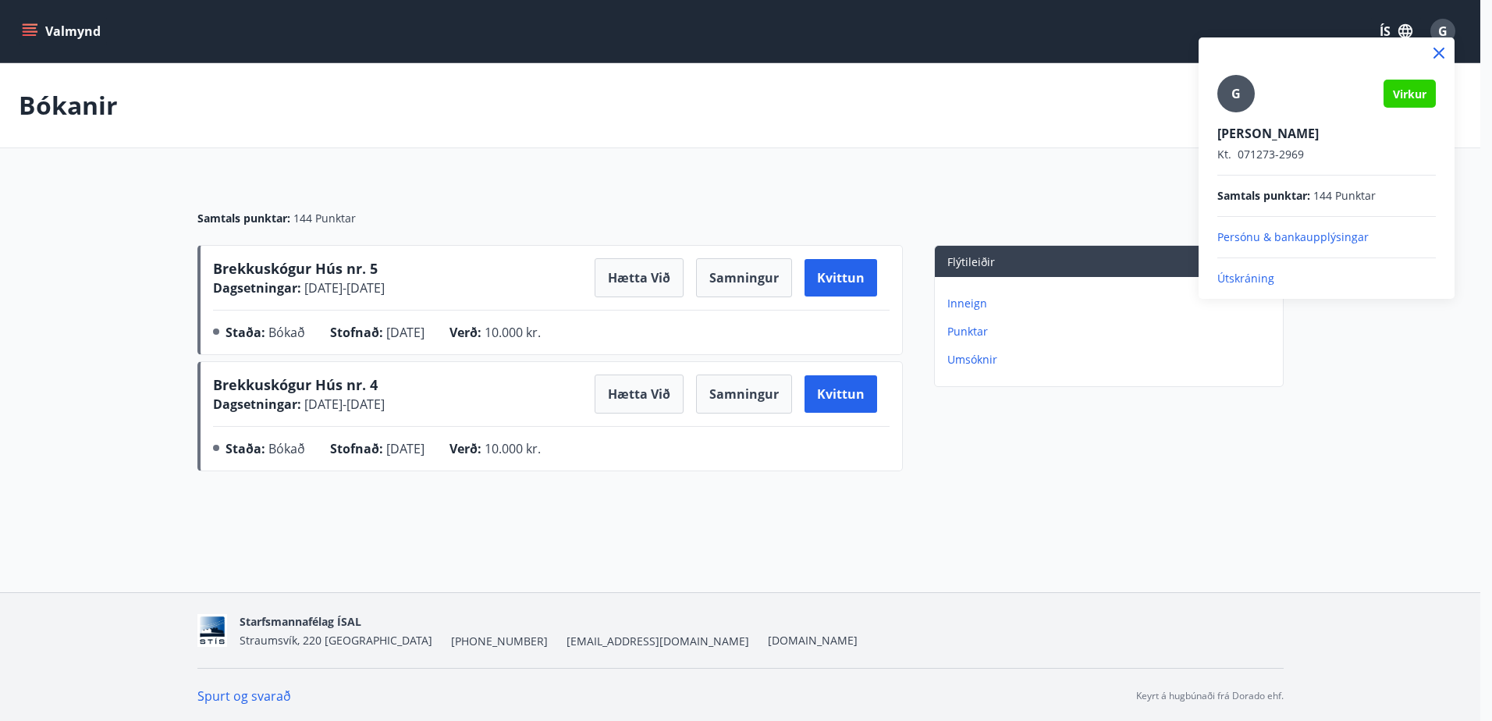
click at [1252, 279] on p "Útskráning" at bounding box center [1326, 279] width 218 height 16
